Goal: Task Accomplishment & Management: Complete application form

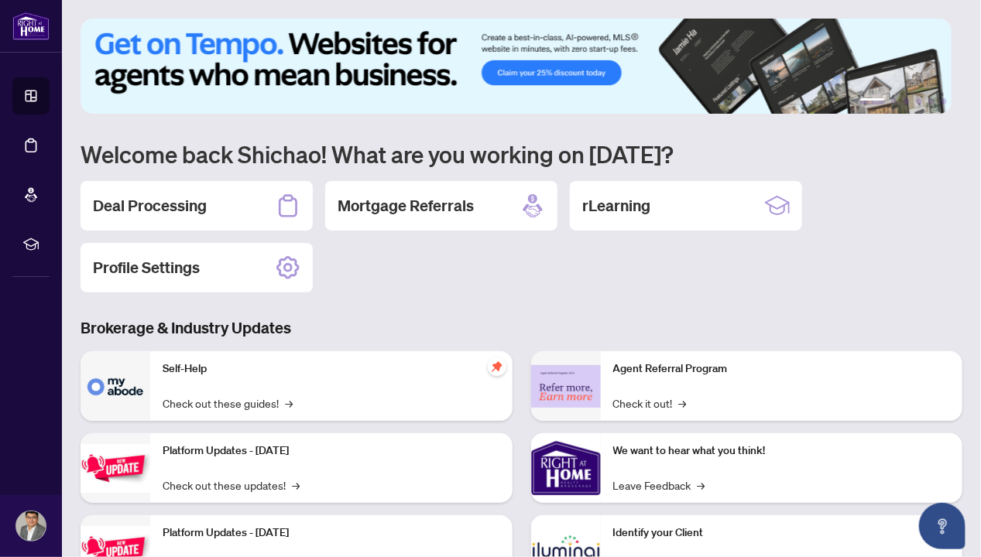
click at [448, 306] on div "1 2 3 4 5 6 Welcome back Shichao! What are you working on [DATE]? Deal Processi…" at bounding box center [521, 355] width 882 height 672
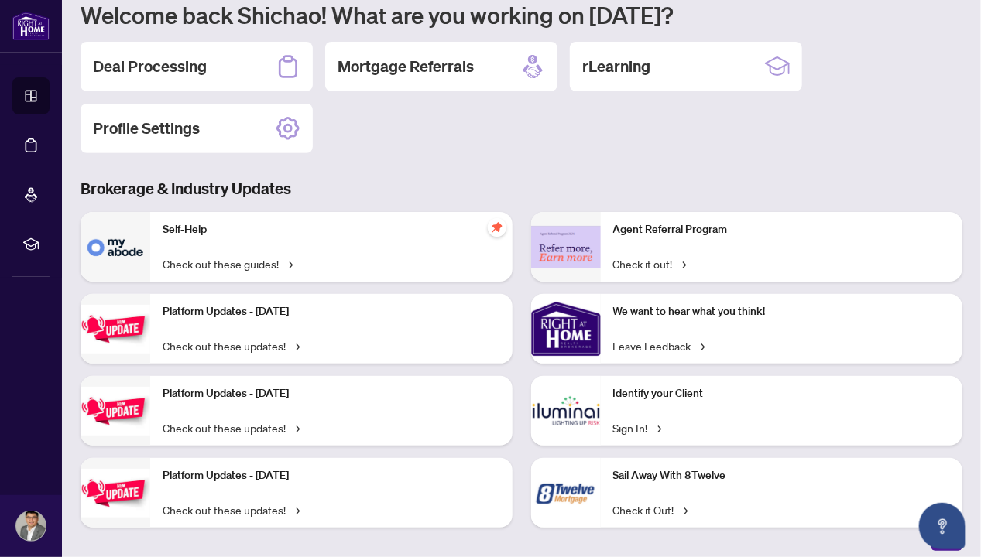
scroll to position [150, 0]
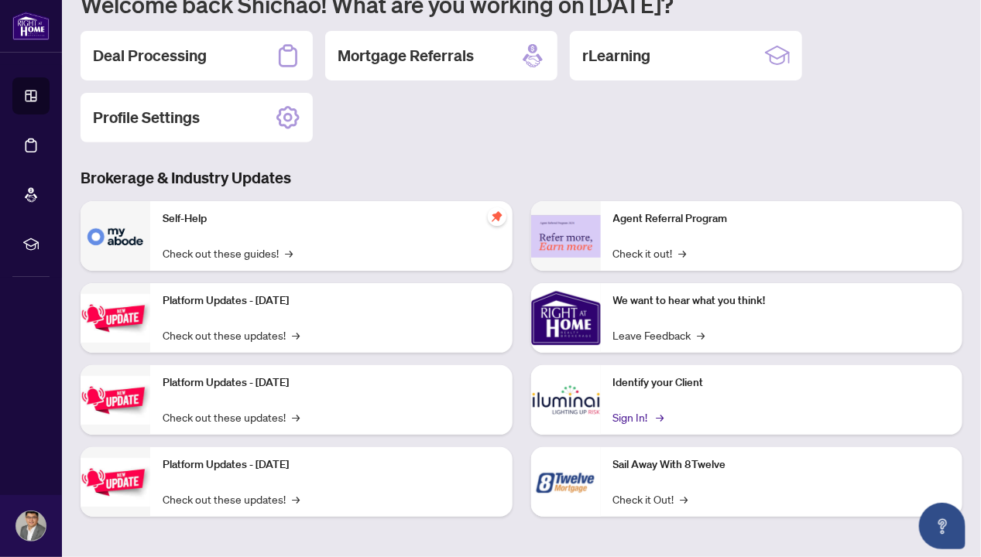
click at [642, 413] on link "Sign In! →" at bounding box center [637, 417] width 49 height 17
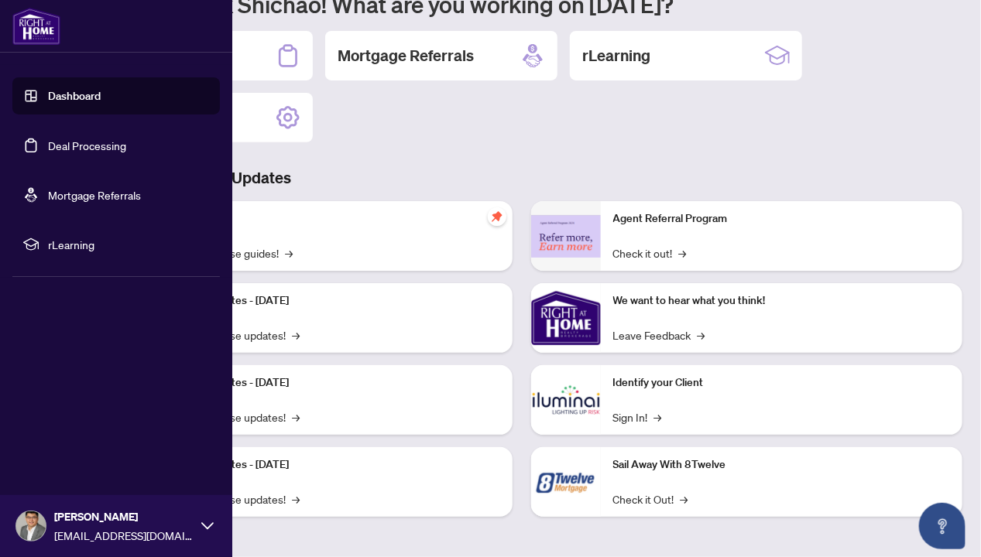
click at [76, 100] on link "Dashboard" at bounding box center [74, 96] width 53 height 14
click at [82, 89] on link "Dashboard" at bounding box center [74, 96] width 53 height 14
click at [88, 144] on link "Deal Processing" at bounding box center [87, 146] width 78 height 14
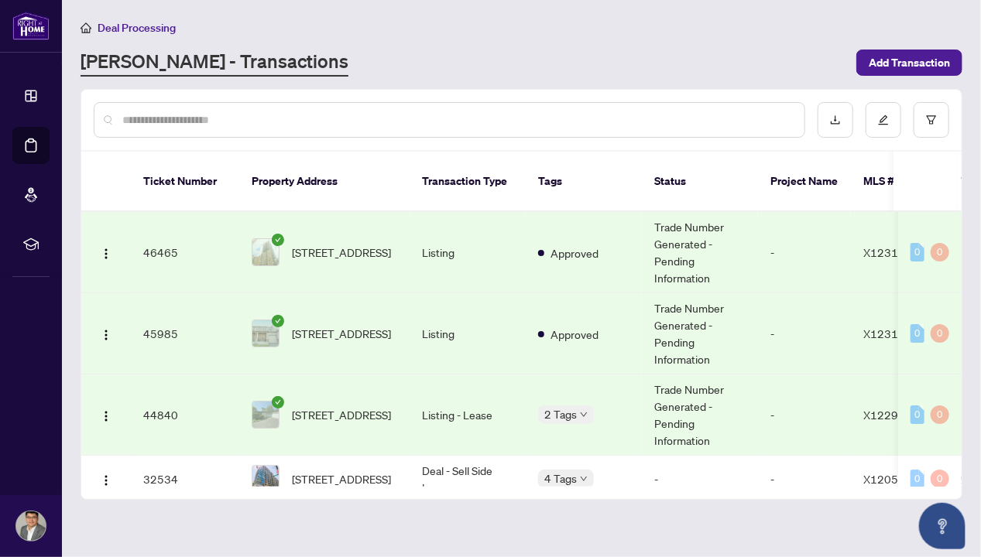
click at [511, 46] on div "Deal Processing [PERSON_NAME] - Transactions Add Transaction" at bounding box center [521, 48] width 882 height 58
click at [926, 66] on span "Add Transaction" at bounding box center [908, 62] width 81 height 25
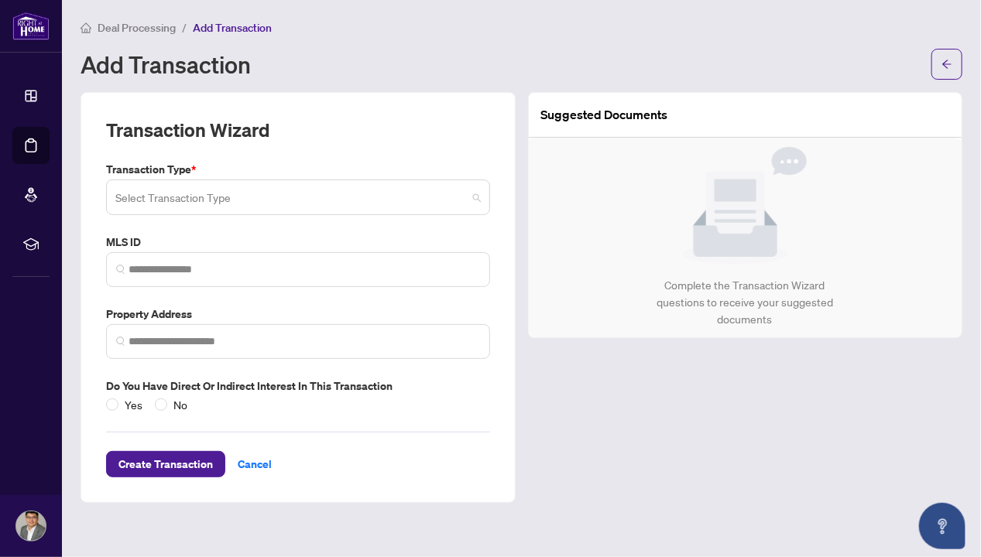
click at [358, 195] on input "search" at bounding box center [290, 200] width 351 height 34
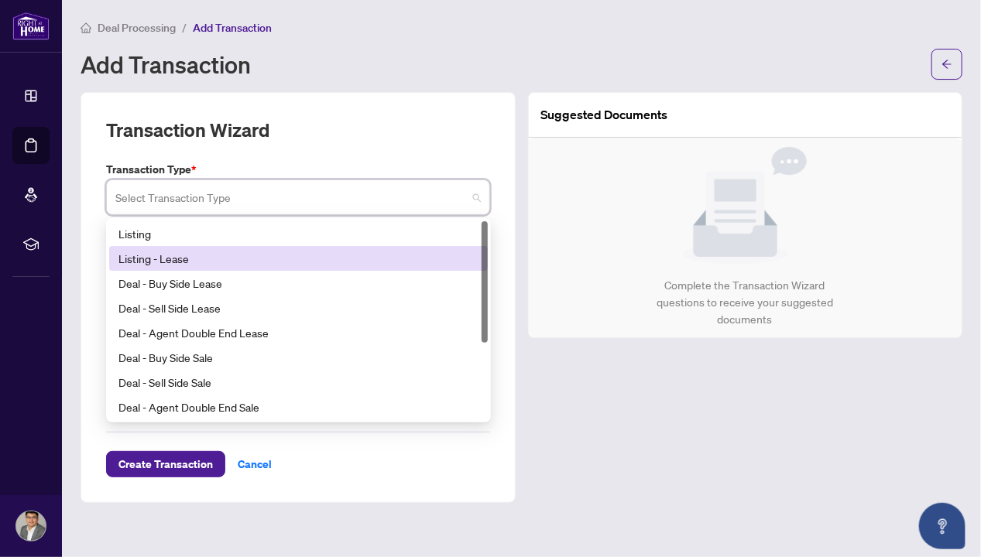
click at [184, 255] on div "Listing - Lease" at bounding box center [298, 258] width 360 height 17
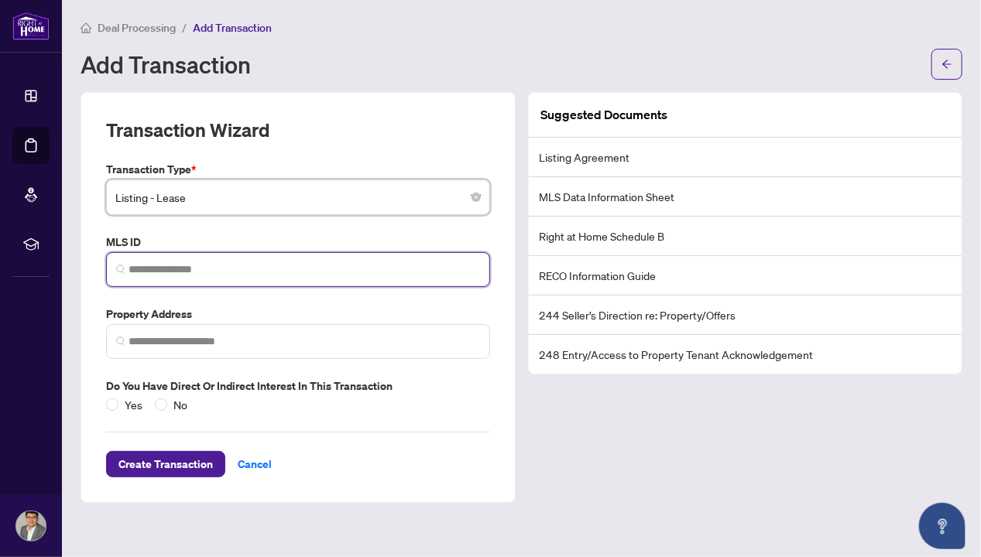
click at [187, 272] on input "search" at bounding box center [303, 270] width 351 height 16
paste input "*********"
type input "*********"
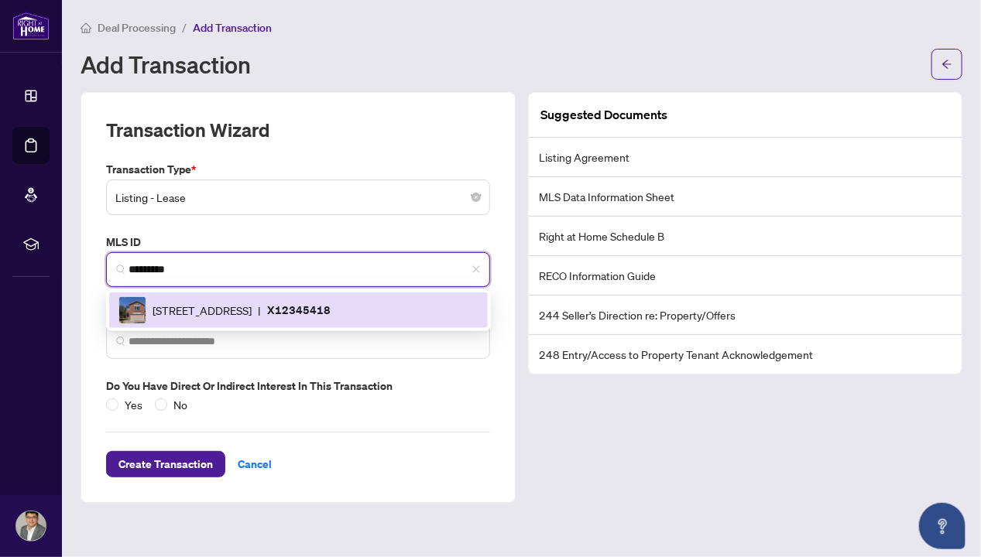
click at [252, 316] on span "[STREET_ADDRESS]" at bounding box center [201, 310] width 99 height 17
type input "**********"
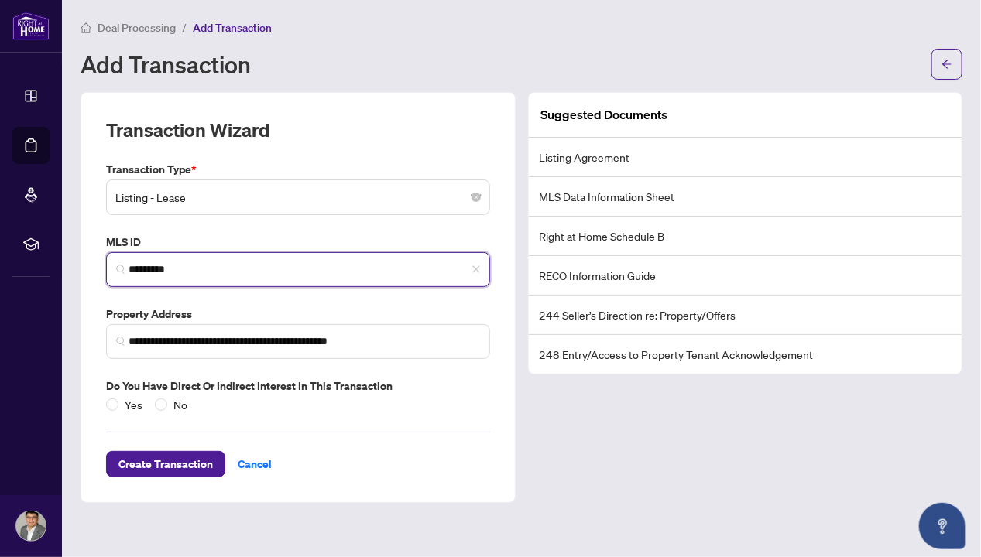
type input "*********"
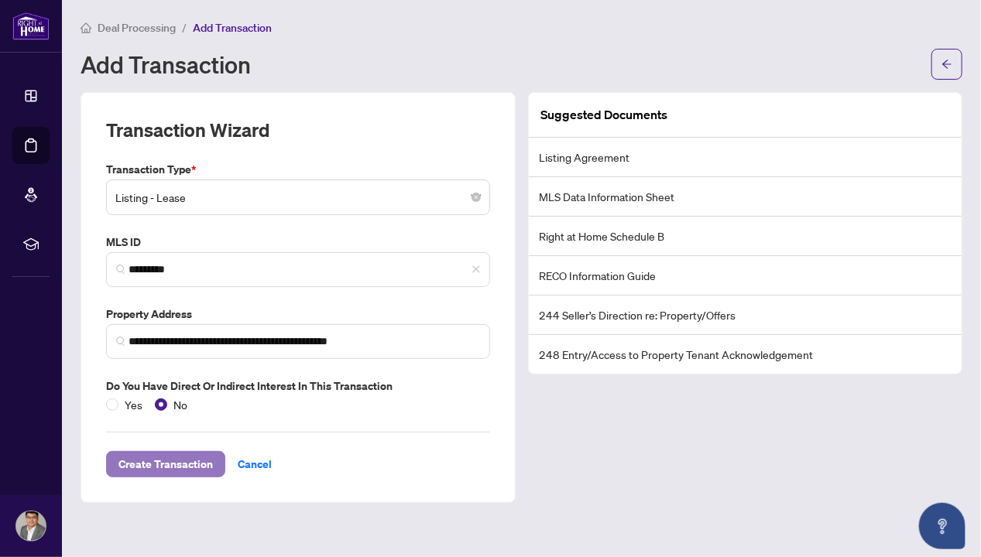
click at [187, 456] on span "Create Transaction" at bounding box center [165, 464] width 94 height 25
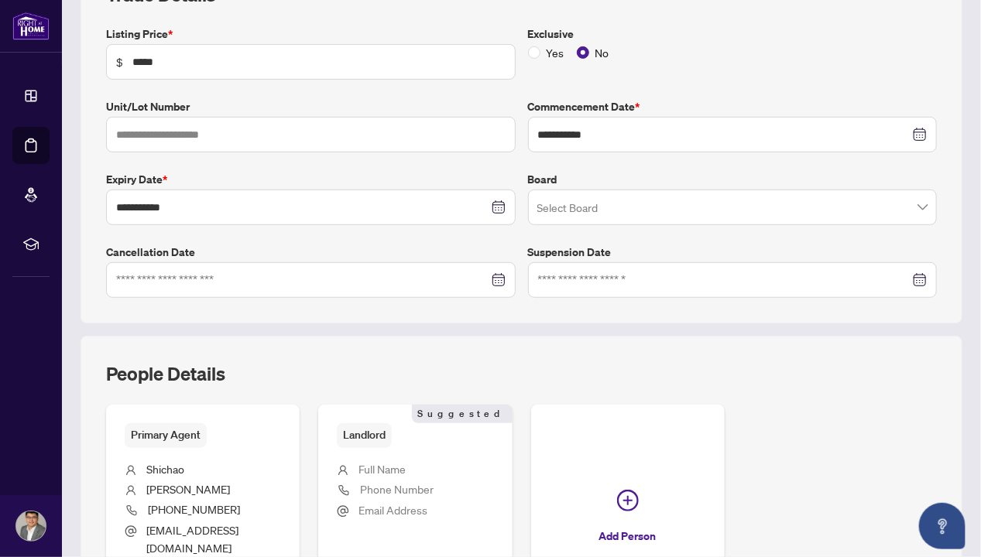
scroll to position [258, 0]
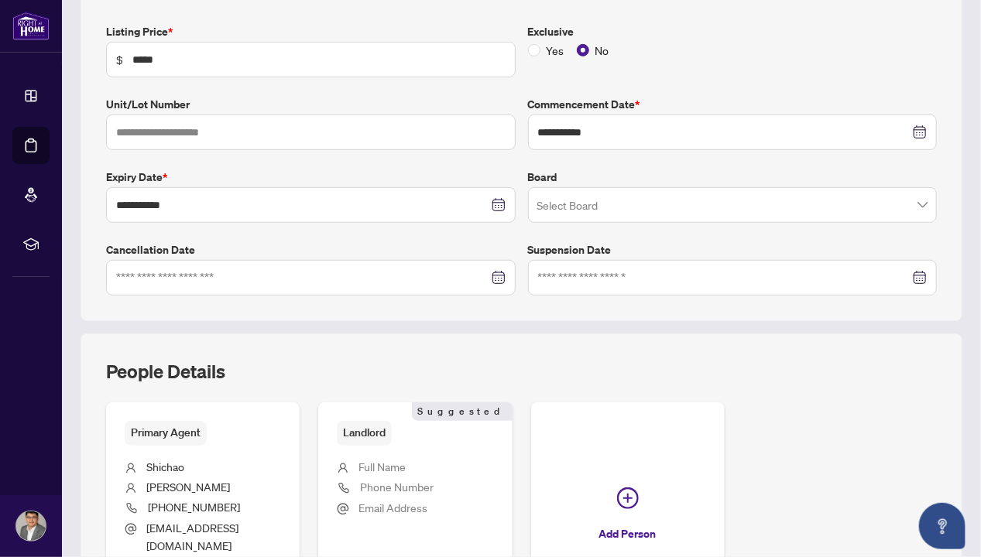
click at [573, 202] on input "search" at bounding box center [725, 207] width 377 height 34
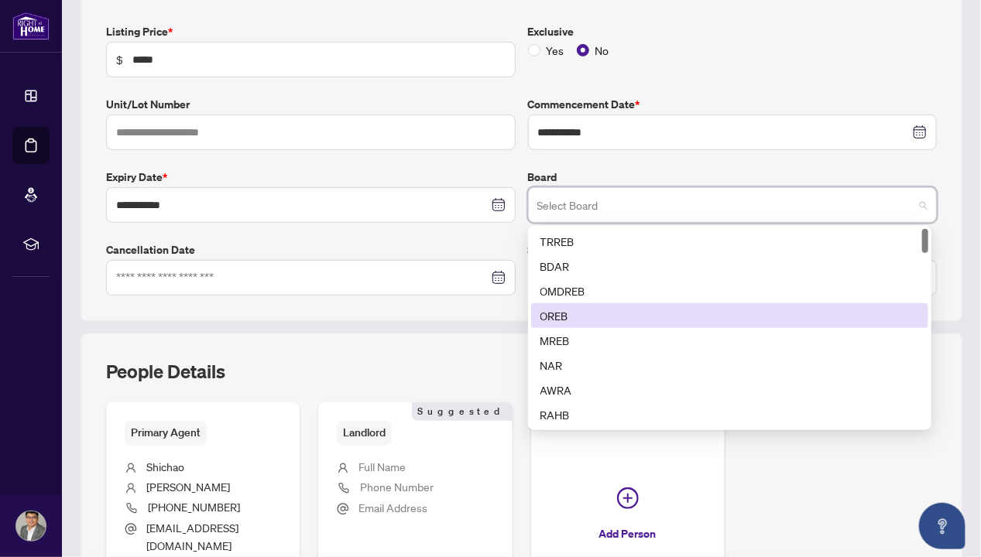
click at [566, 317] on div "OREB" at bounding box center [729, 315] width 379 height 17
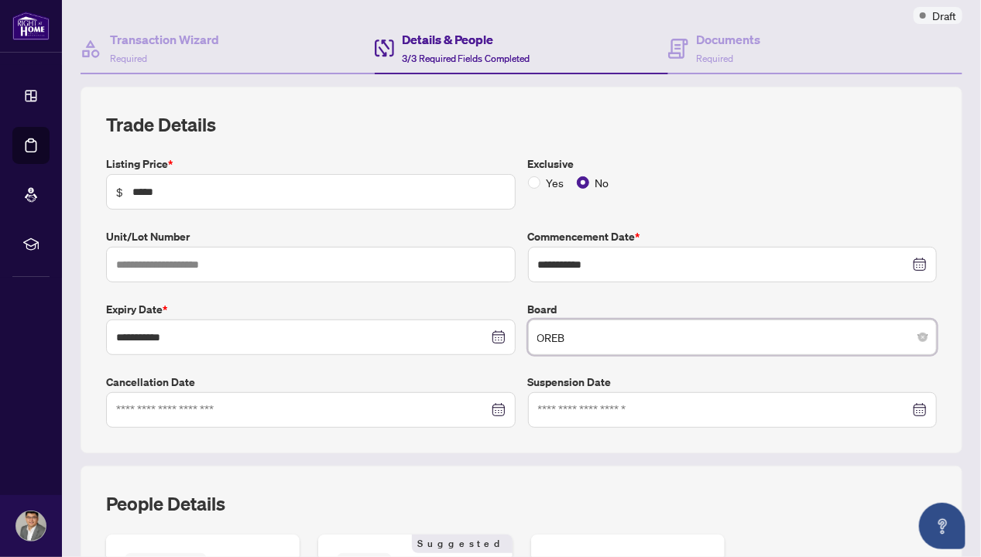
scroll to position [0, 0]
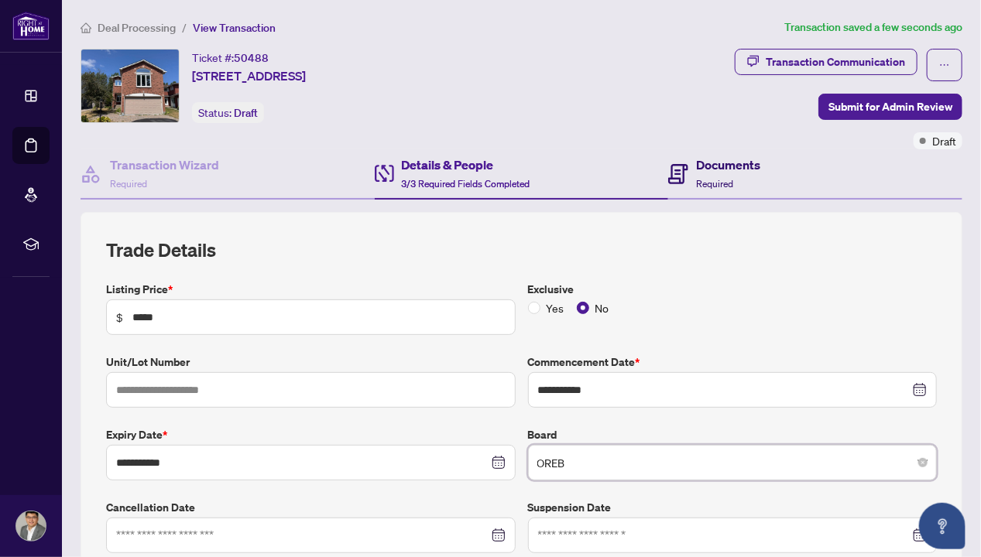
click at [719, 178] on span "Required" at bounding box center [714, 184] width 37 height 12
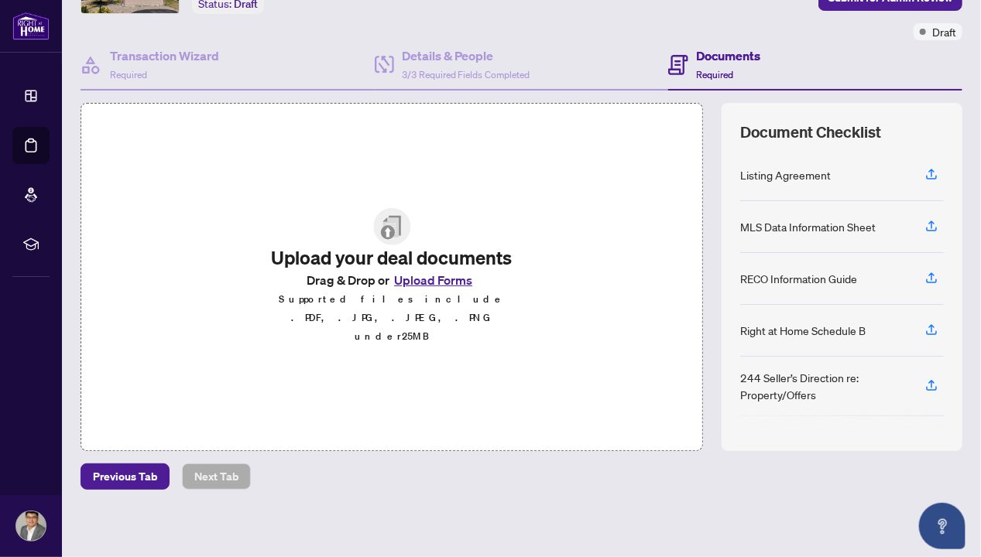
scroll to position [111, 0]
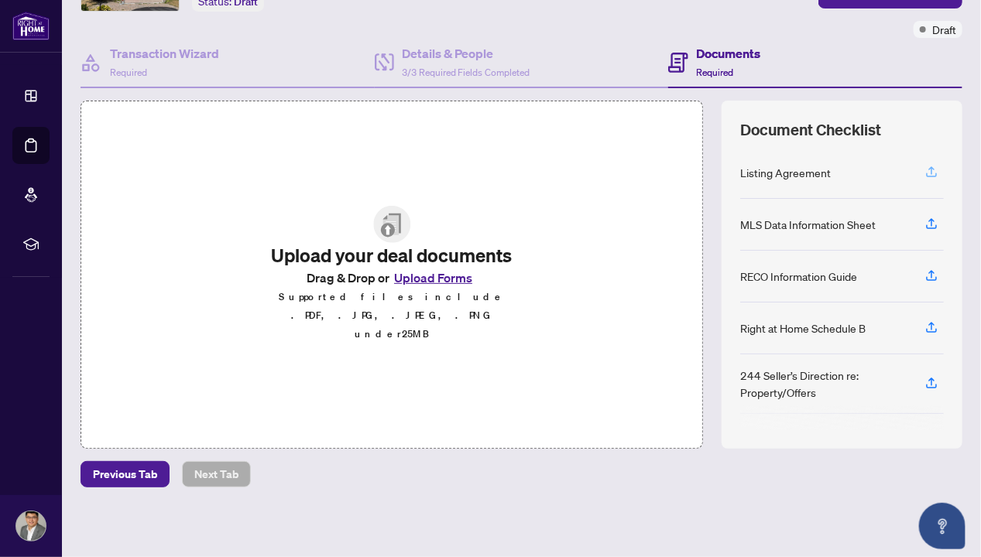
click at [924, 171] on icon "button" at bounding box center [931, 172] width 14 height 14
click at [929, 161] on button "button" at bounding box center [931, 172] width 25 height 26
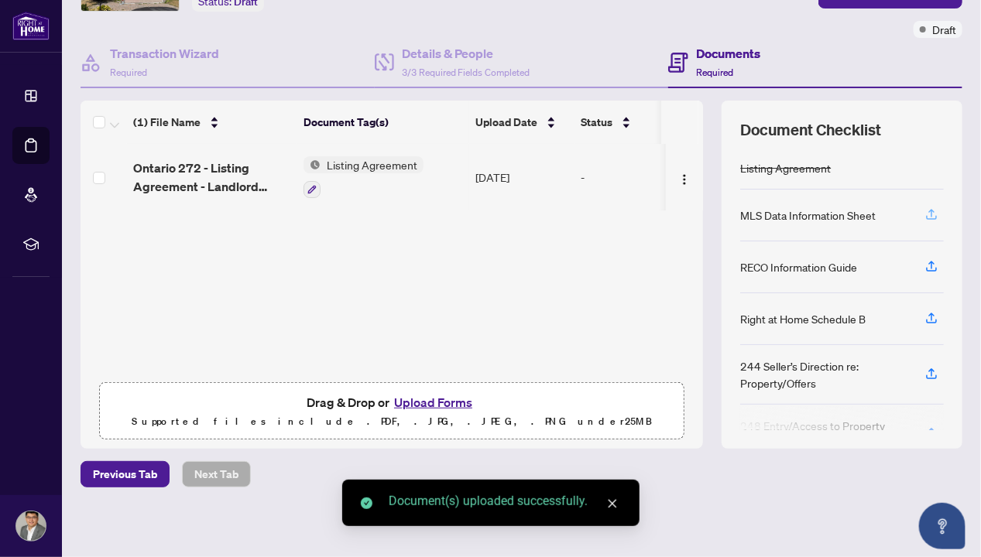
click at [925, 214] on icon "button" at bounding box center [931, 214] width 14 height 14
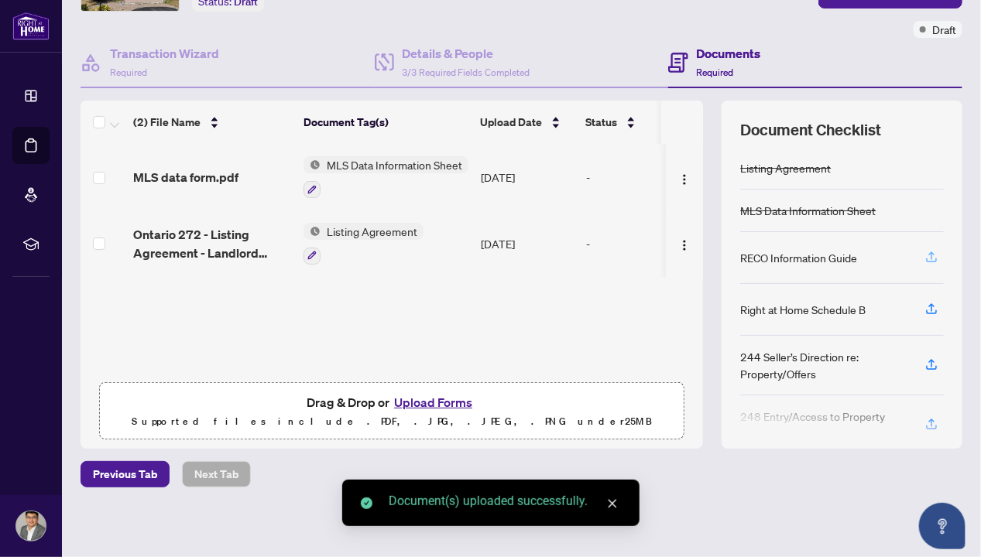
click at [924, 255] on icon "button" at bounding box center [931, 257] width 14 height 14
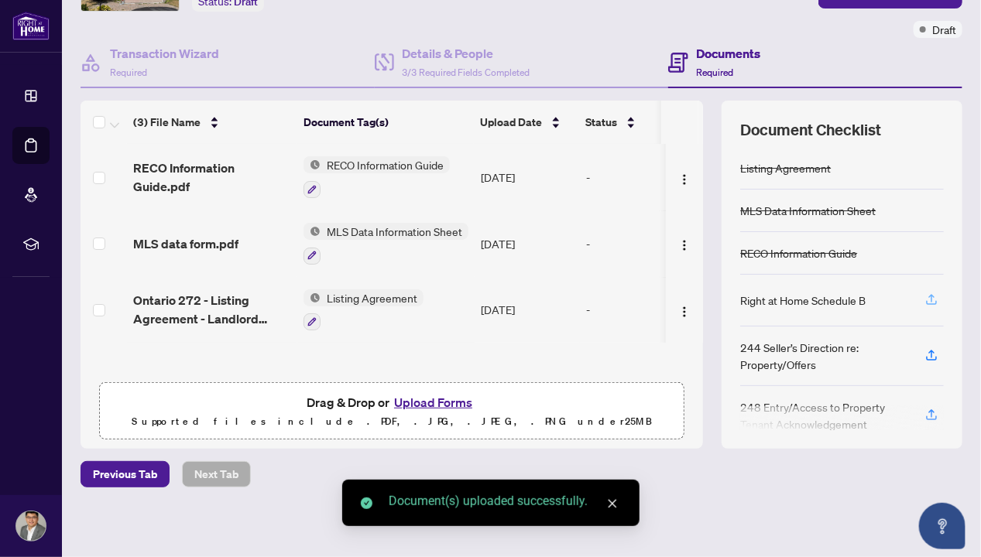
click at [924, 295] on icon "button" at bounding box center [931, 300] width 14 height 14
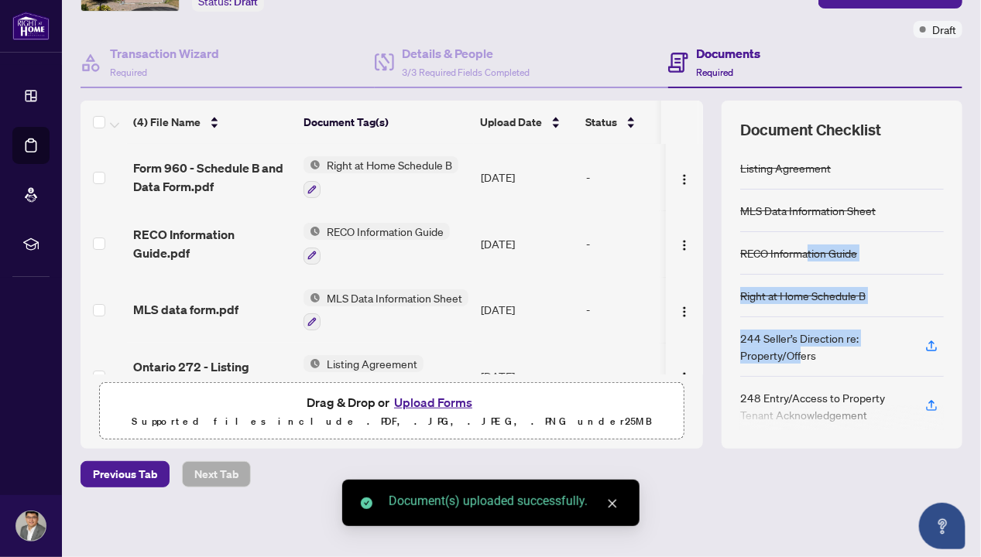
drag, startPoint x: 790, startPoint y: 345, endPoint x: 794, endPoint y: 259, distance: 86.8
click at [794, 259] on div "Listing Agreement MLS Data Information Sheet RECO Information Guide Right at Ho…" at bounding box center [842, 288] width 204 height 283
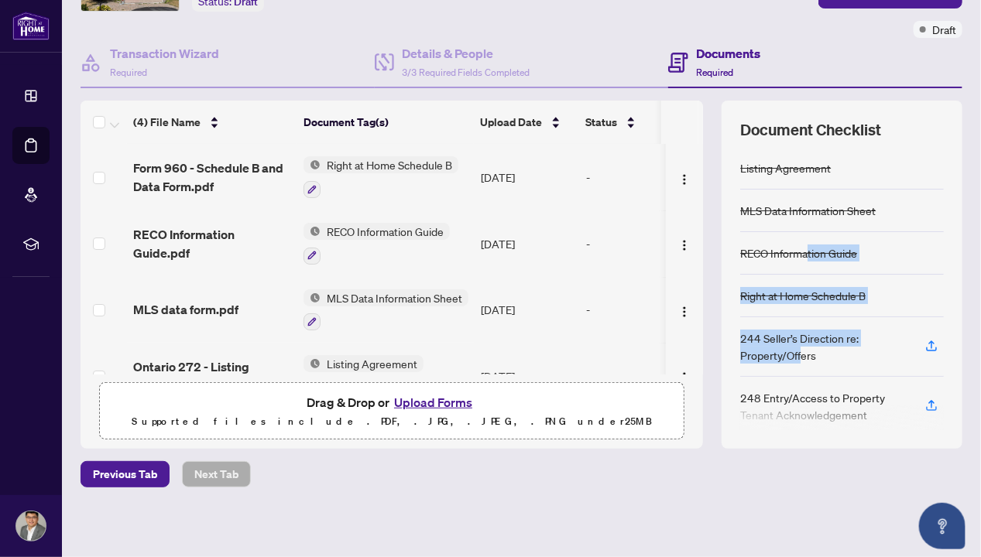
drag, startPoint x: 794, startPoint y: 259, endPoint x: 918, endPoint y: 289, distance: 127.5
click at [918, 289] on div "Right at Home Schedule B" at bounding box center [842, 296] width 204 height 43
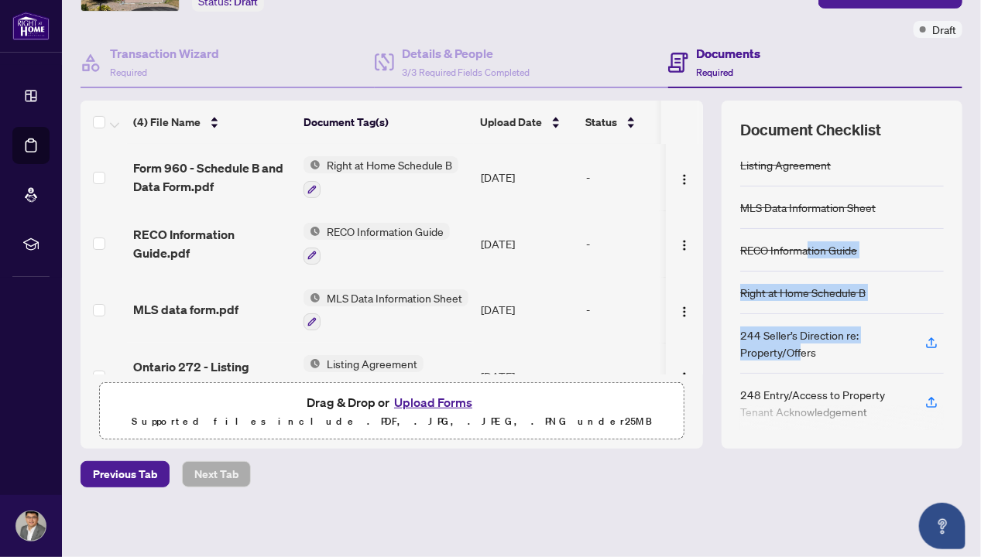
scroll to position [9, 0]
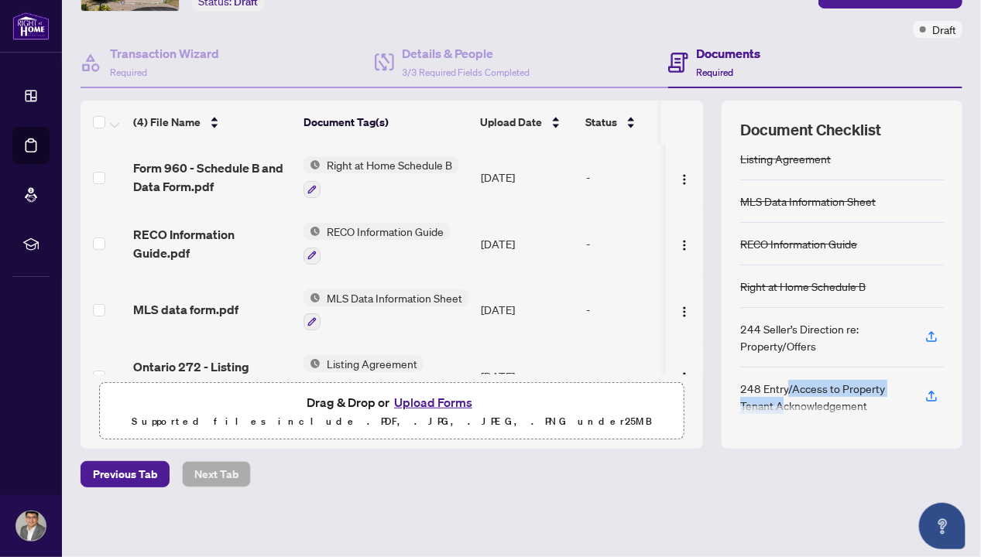
drag, startPoint x: 772, startPoint y: 393, endPoint x: 774, endPoint y: 385, distance: 8.7
click at [774, 385] on div "248 Entry/Access to Property Tenant Acknowledgement" at bounding box center [823, 397] width 166 height 34
click at [946, 271] on div "Document Checklist Listing Agreement MLS Data Information Sheet RECO Informatio…" at bounding box center [841, 275] width 241 height 348
drag, startPoint x: 841, startPoint y: 424, endPoint x: 730, endPoint y: 551, distance: 168.9
click at [730, 551] on main "Deal Processing / View Transaction Transaction saved a few seconds ago Ticket #…" at bounding box center [521, 278] width 919 height 557
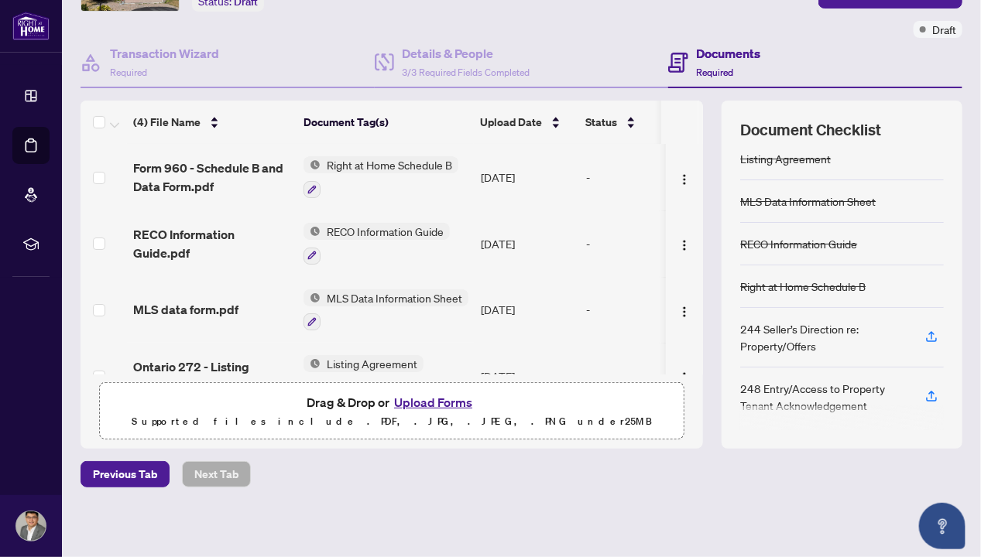
drag, startPoint x: 730, startPoint y: 551, endPoint x: 656, endPoint y: 527, distance: 77.3
click at [656, 527] on div "Deal Processing / View Transaction Transaction saved a few seconds ago Ticket #…" at bounding box center [521, 224] width 894 height 635
click at [515, 507] on div "Deal Processing / View Transaction Transaction saved a few seconds ago Ticket #…" at bounding box center [521, 224] width 894 height 635
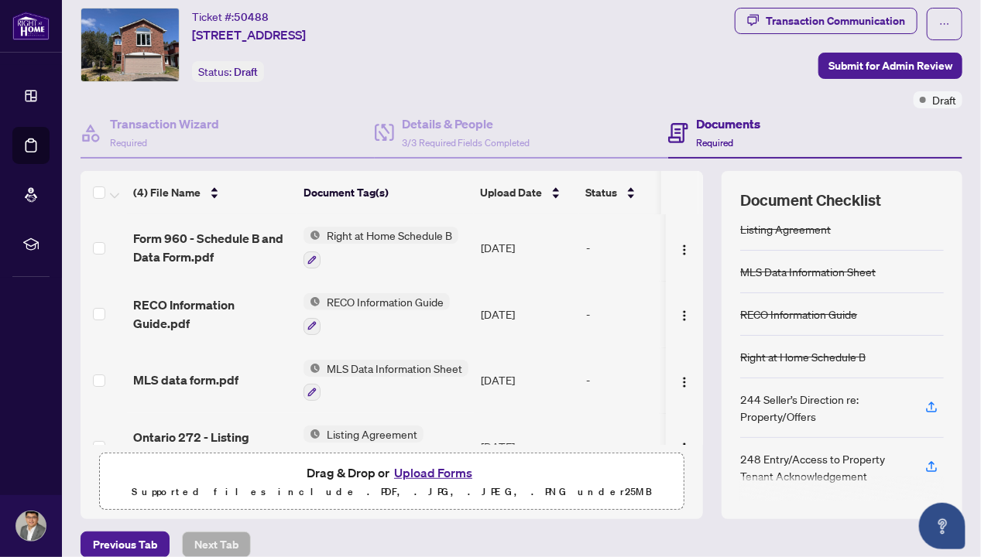
scroll to position [0, 0]
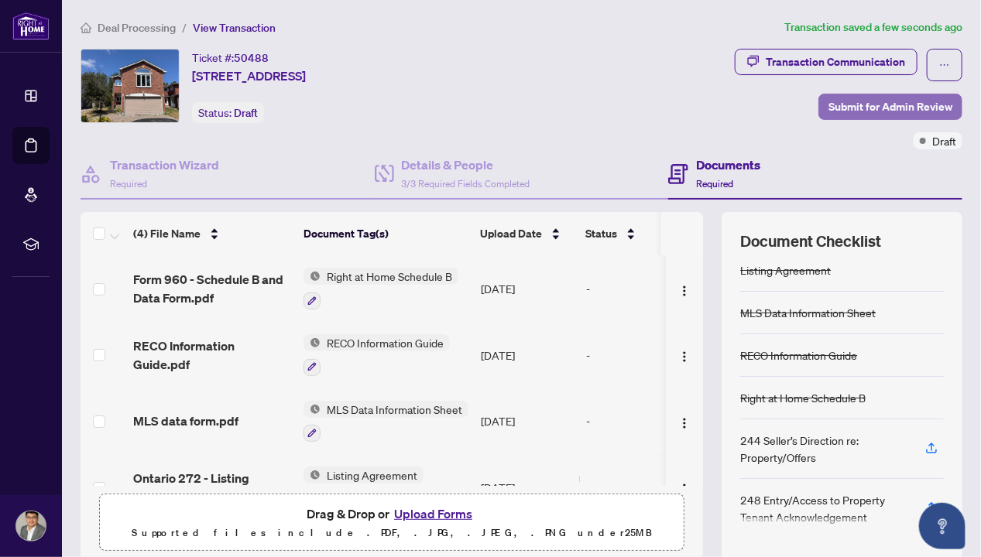
click at [868, 103] on span "Submit for Admin Review" at bounding box center [890, 106] width 124 height 25
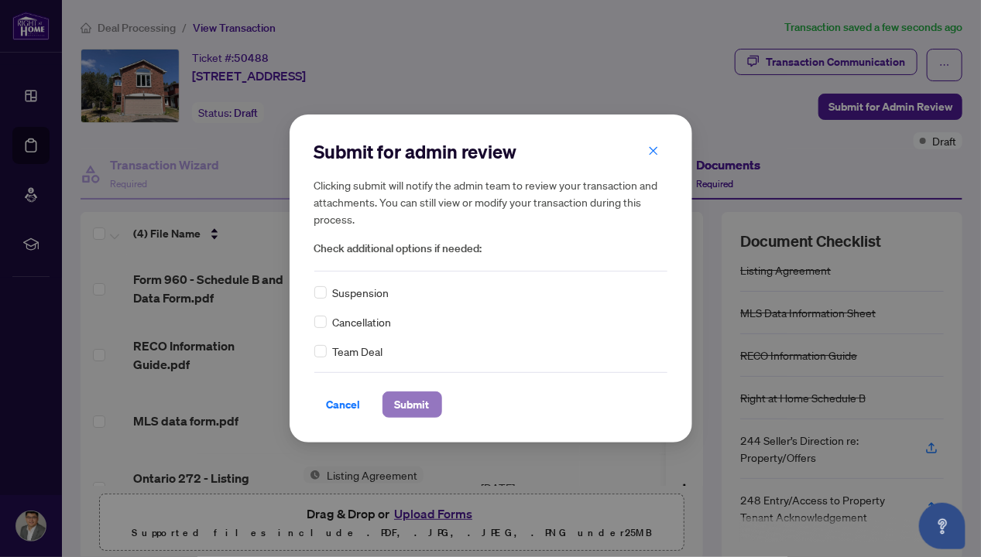
click at [420, 412] on span "Submit" at bounding box center [412, 404] width 35 height 25
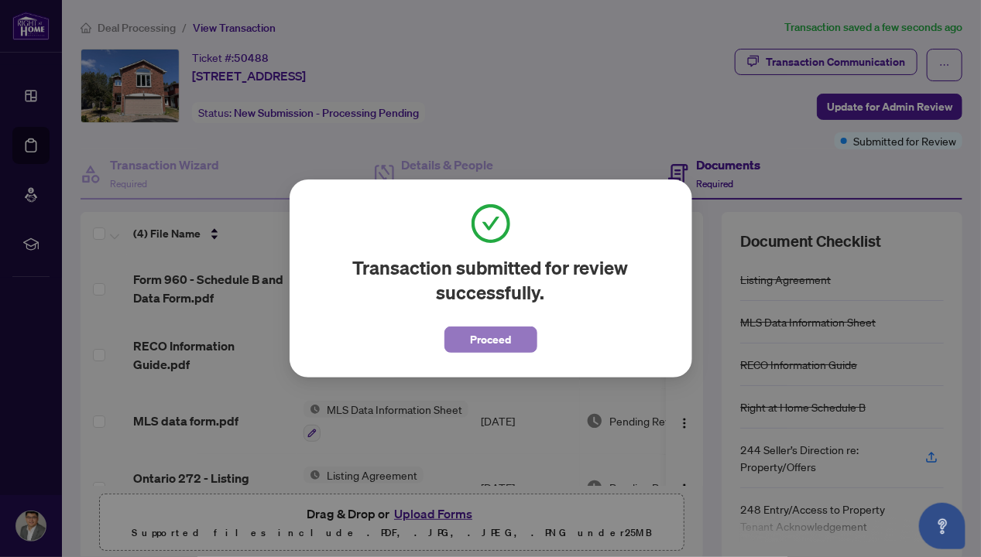
click at [511, 339] on button "Proceed" at bounding box center [490, 340] width 93 height 26
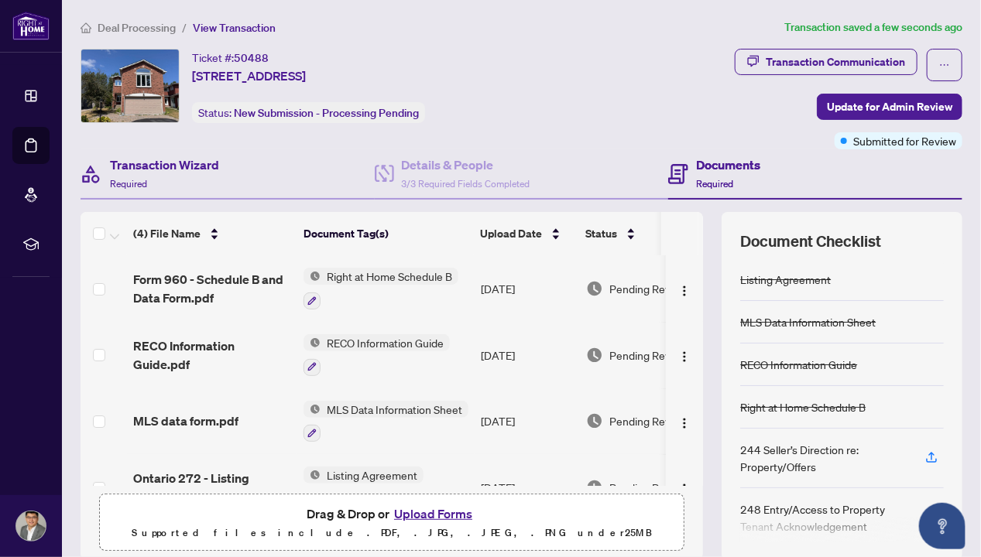
click at [258, 165] on div "Transaction Wizard Required" at bounding box center [227, 174] width 294 height 50
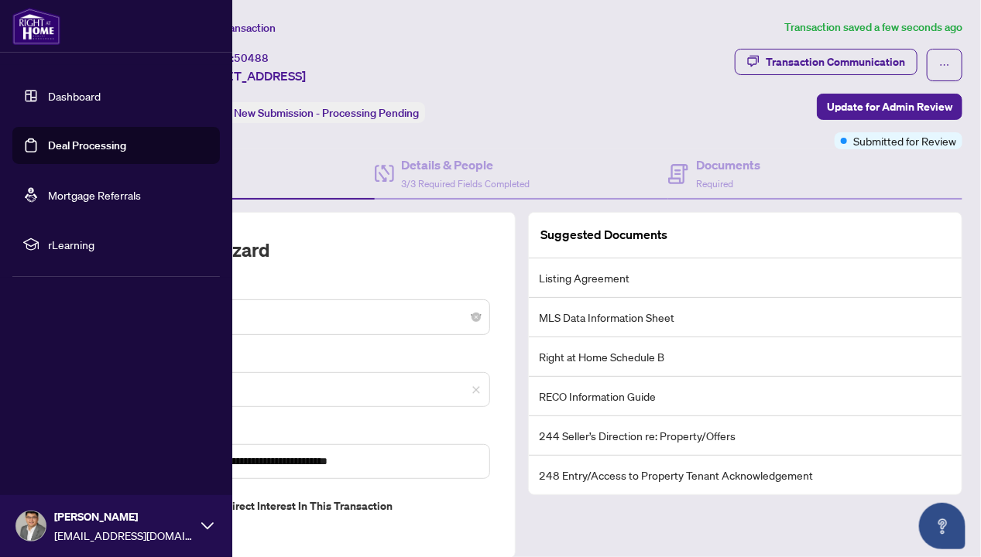
click at [58, 97] on link "Dashboard" at bounding box center [74, 96] width 53 height 14
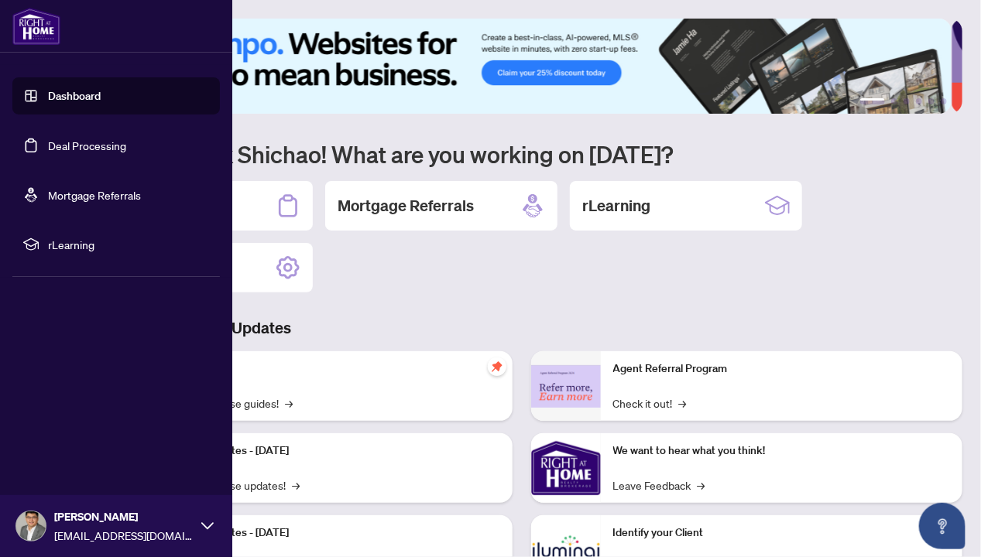
drag, startPoint x: 90, startPoint y: 150, endPoint x: 105, endPoint y: 160, distance: 18.5
click at [91, 150] on link "Deal Processing" at bounding box center [87, 146] width 78 height 14
